Goal: Information Seeking & Learning: Understand process/instructions

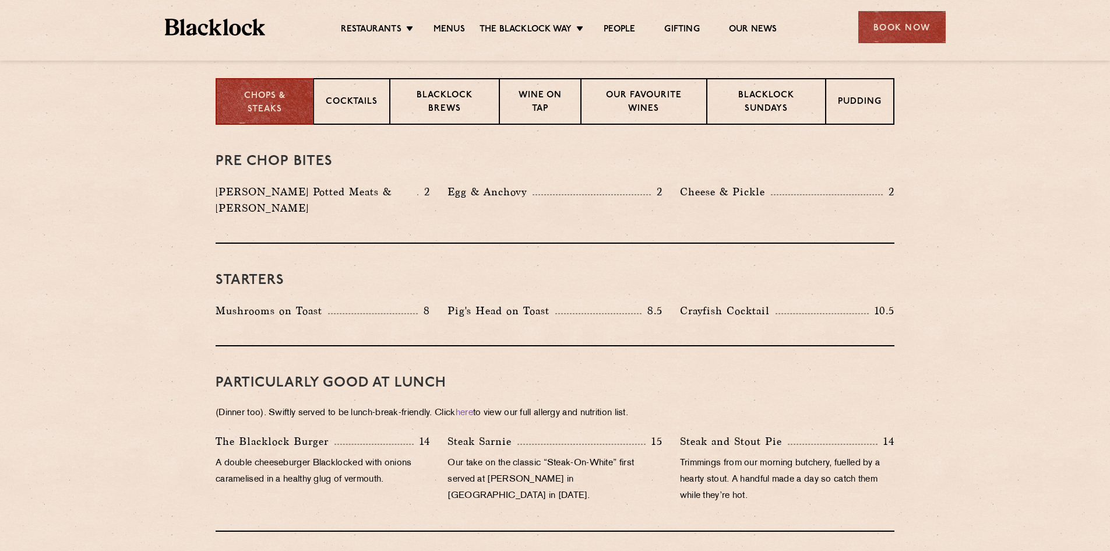
scroll to position [466, 0]
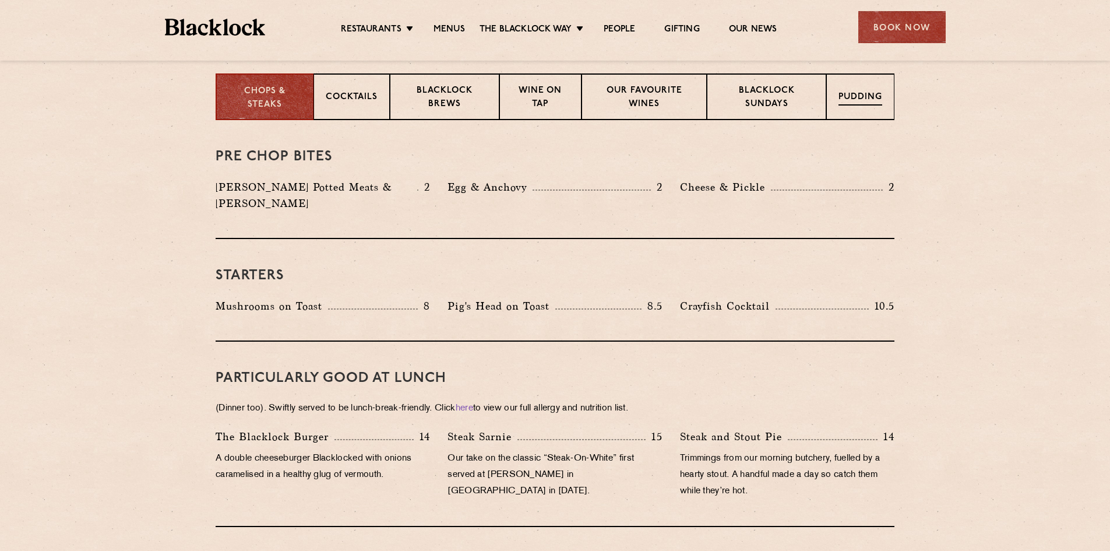
click at [867, 92] on p "Pudding" at bounding box center [861, 98] width 44 height 15
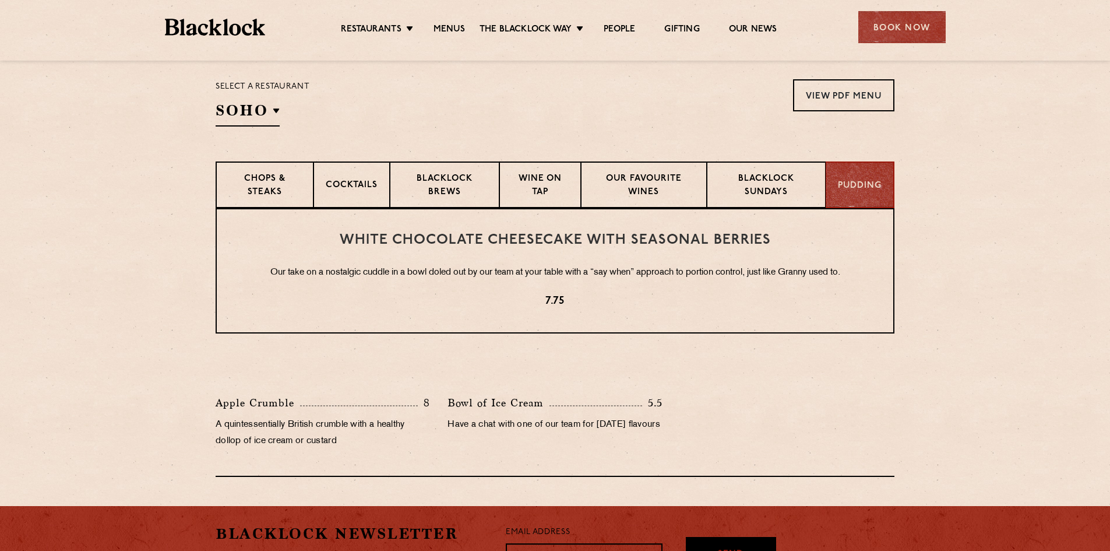
scroll to position [350, 0]
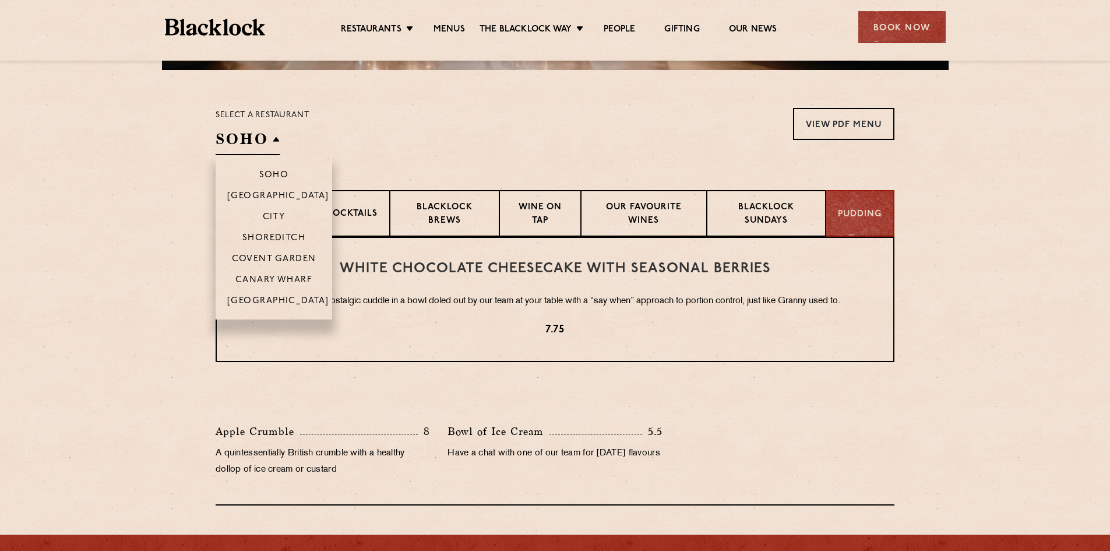
click at [259, 132] on h2 "SOHO" at bounding box center [248, 142] width 64 height 26
click at [248, 193] on p "[GEOGRAPHIC_DATA]" at bounding box center [278, 197] width 102 height 12
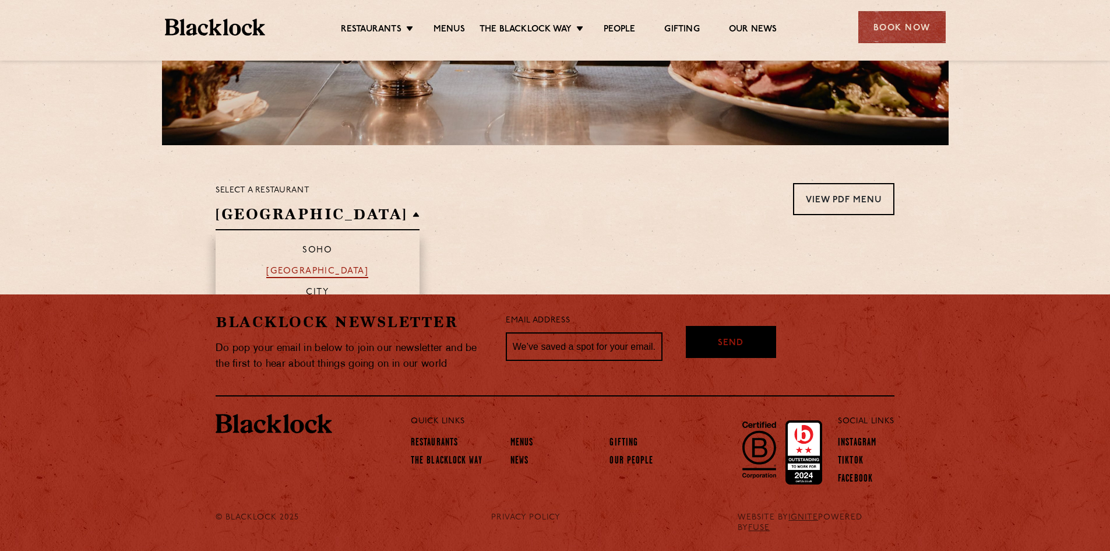
scroll to position [271, 0]
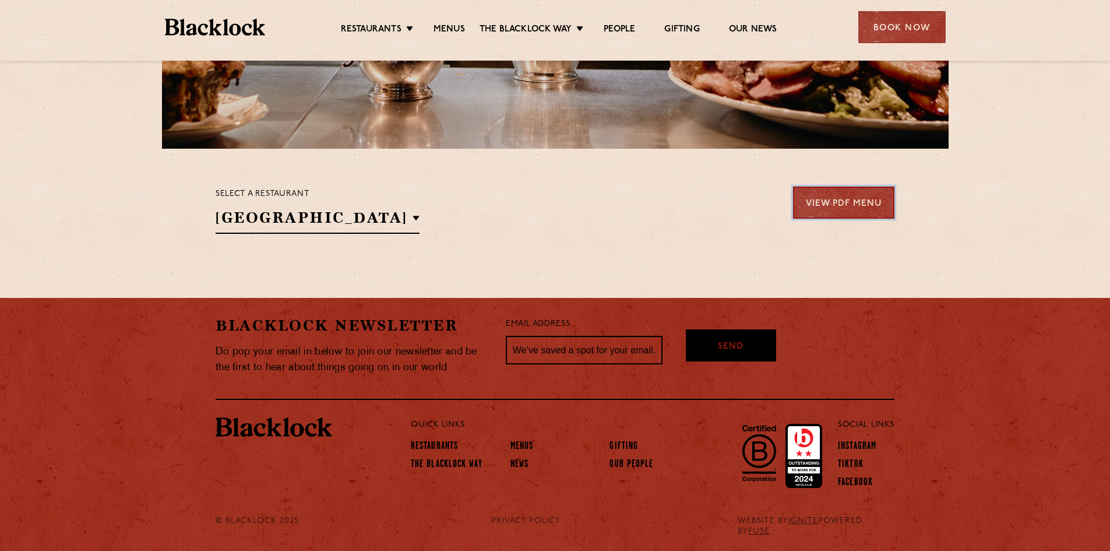
click at [874, 205] on link "View PDF Menu" at bounding box center [843, 203] width 101 height 32
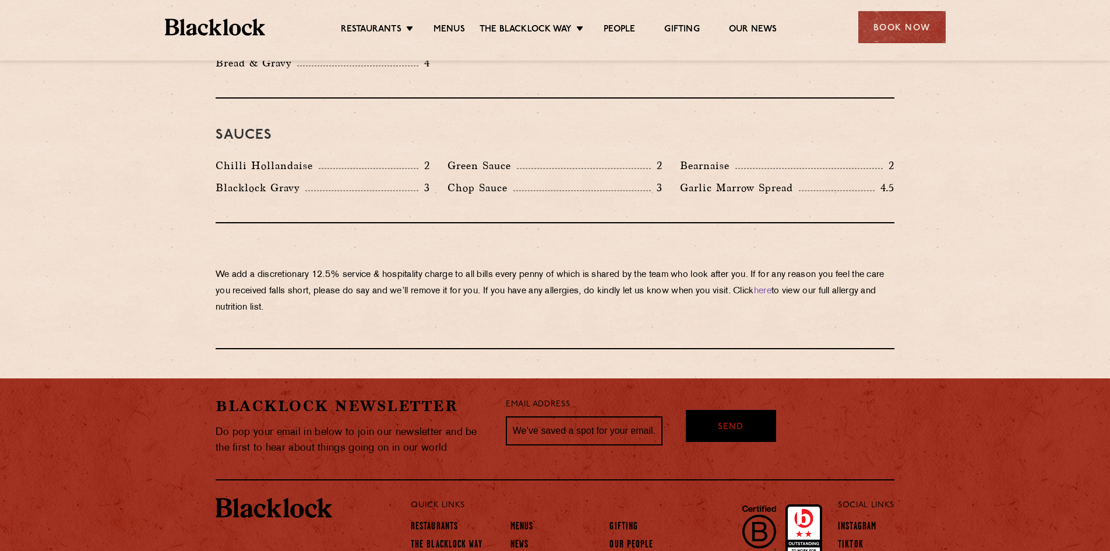
scroll to position [1962, 0]
